Goal: Information Seeking & Learning: Understand process/instructions

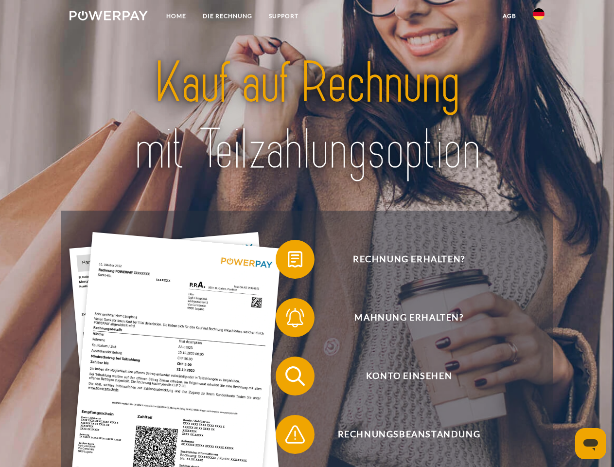
click at [108, 17] on img at bounding box center [108, 16] width 78 height 10
click at [538, 17] on img at bounding box center [539, 14] width 12 height 12
click at [509, 16] on link "agb" at bounding box center [509, 15] width 30 height 17
click at [288, 261] on span at bounding box center [280, 259] width 49 height 49
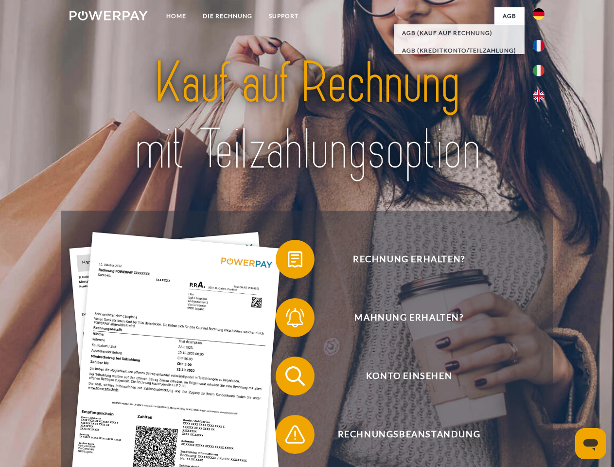
click at [288, 319] on span at bounding box center [280, 317] width 49 height 49
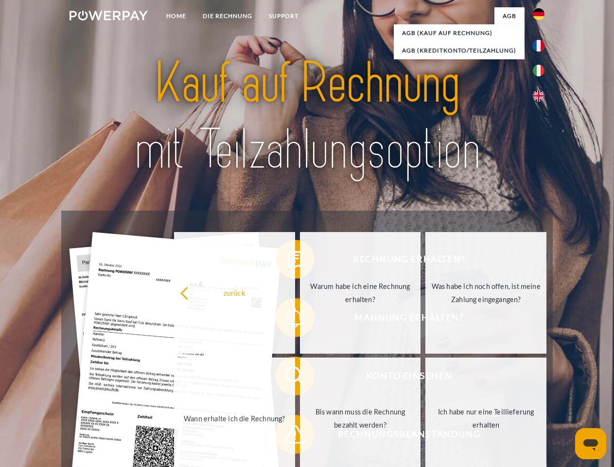
click at [300, 378] on link "Bis wann muss die Rechnung bezahlt werden?" at bounding box center [360, 417] width 121 height 121
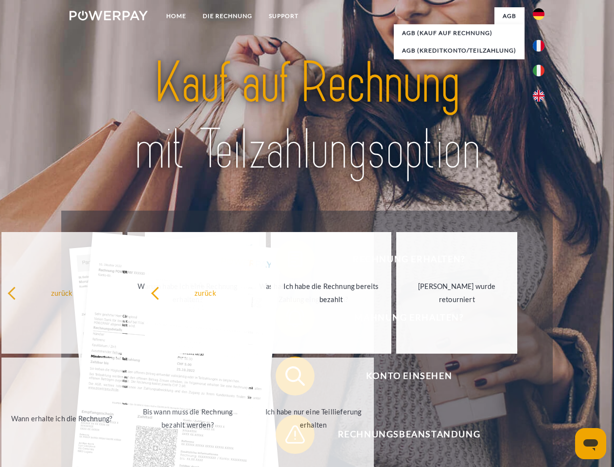
click at [288, 436] on span at bounding box center [280, 434] width 49 height 49
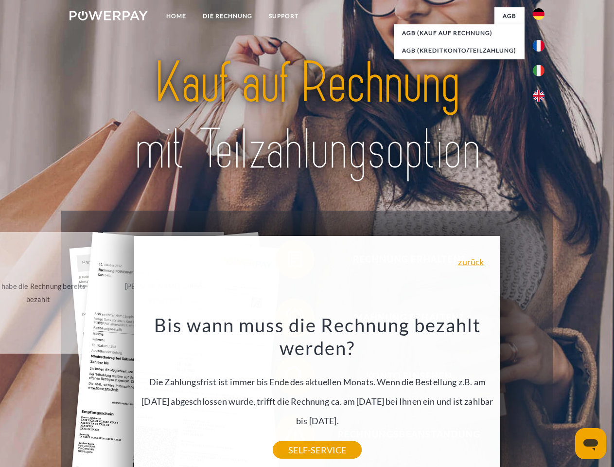
click at [590, 443] on icon "Messaging-Fenster öffnen" at bounding box center [590, 445] width 15 height 12
